Goal: Transaction & Acquisition: Purchase product/service

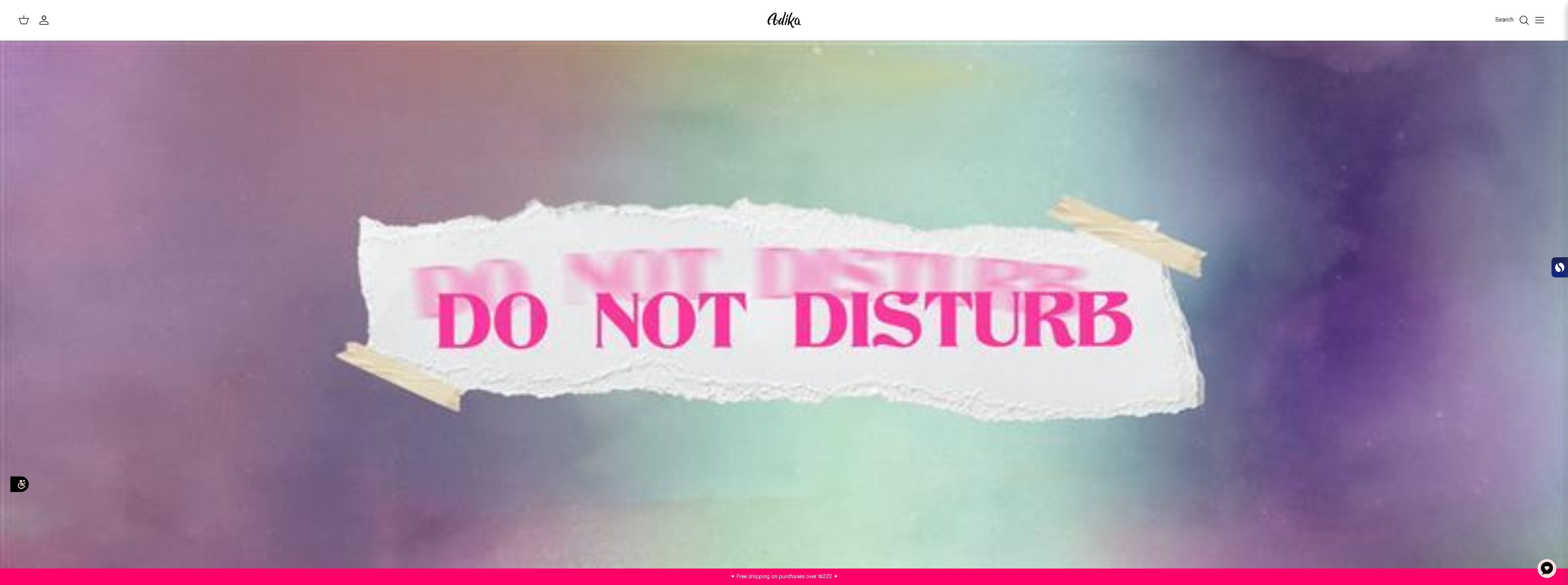
click at [774, 21] on img at bounding box center [784, 19] width 39 height 21
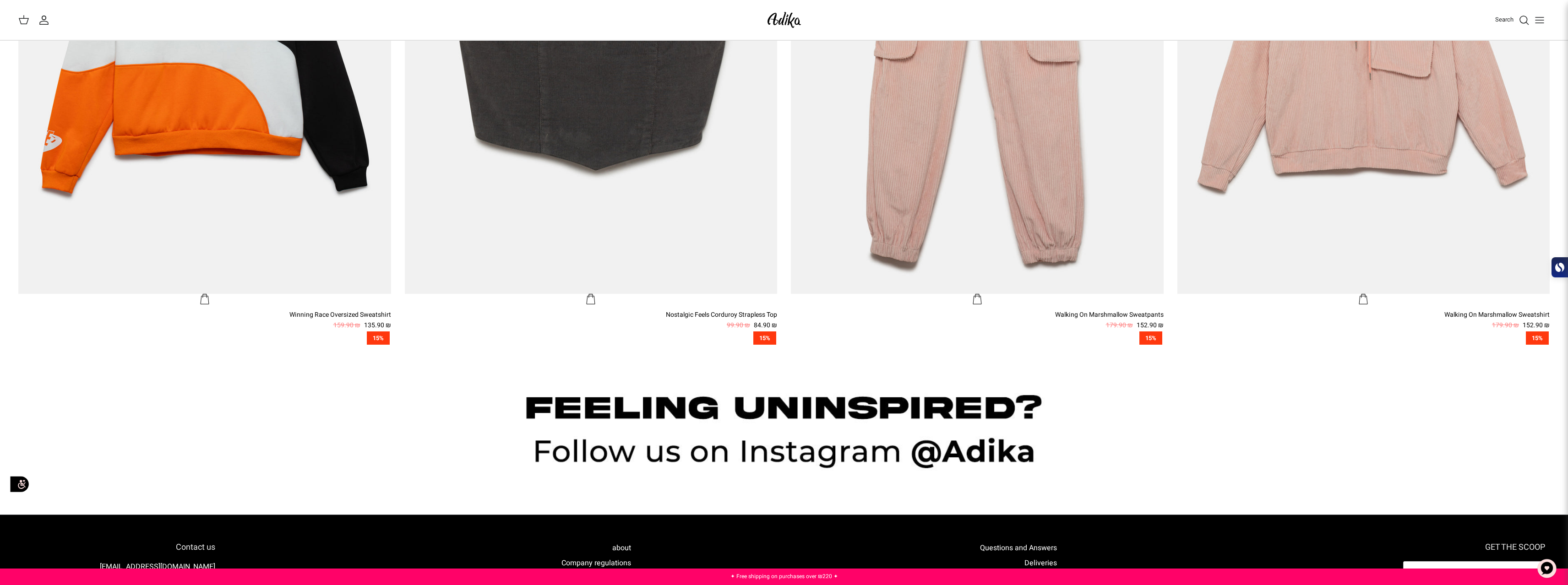
scroll to position [1420, 0]
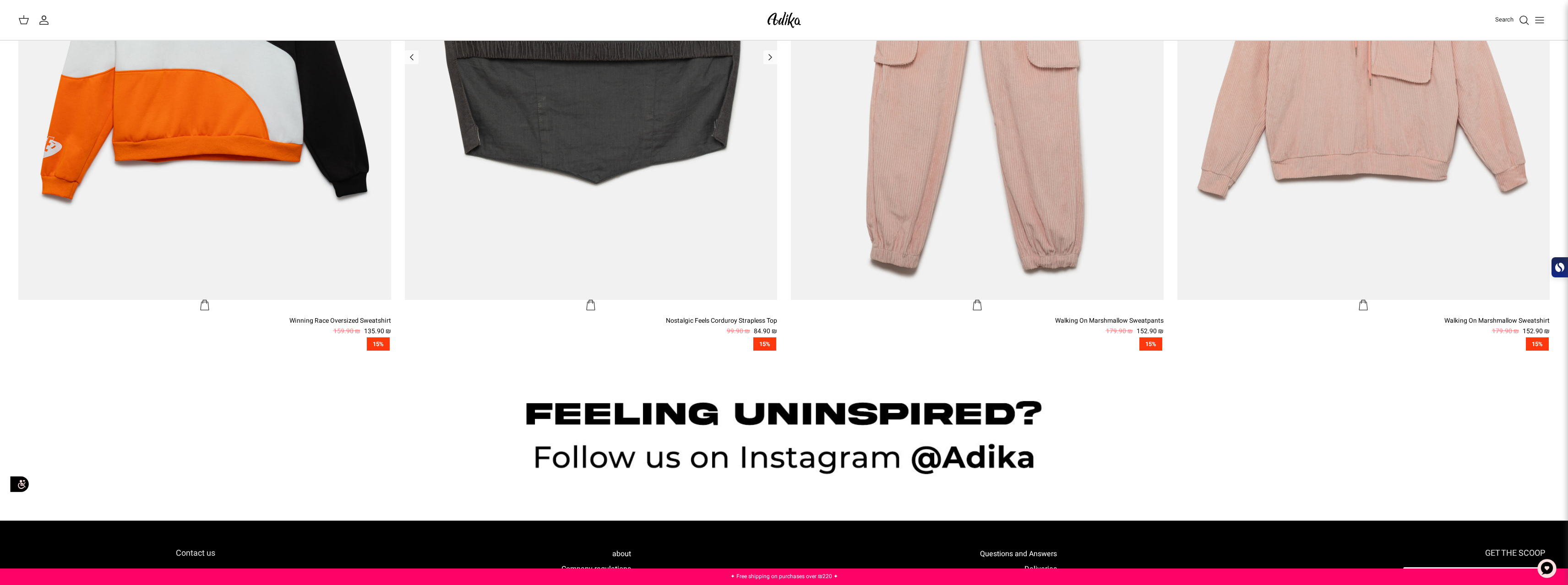
click at [567, 178] on img "Nostalgic Feels Corduroy Strapless Top" at bounding box center [591, 51] width 373 height 497
